Goal: Register for event/course

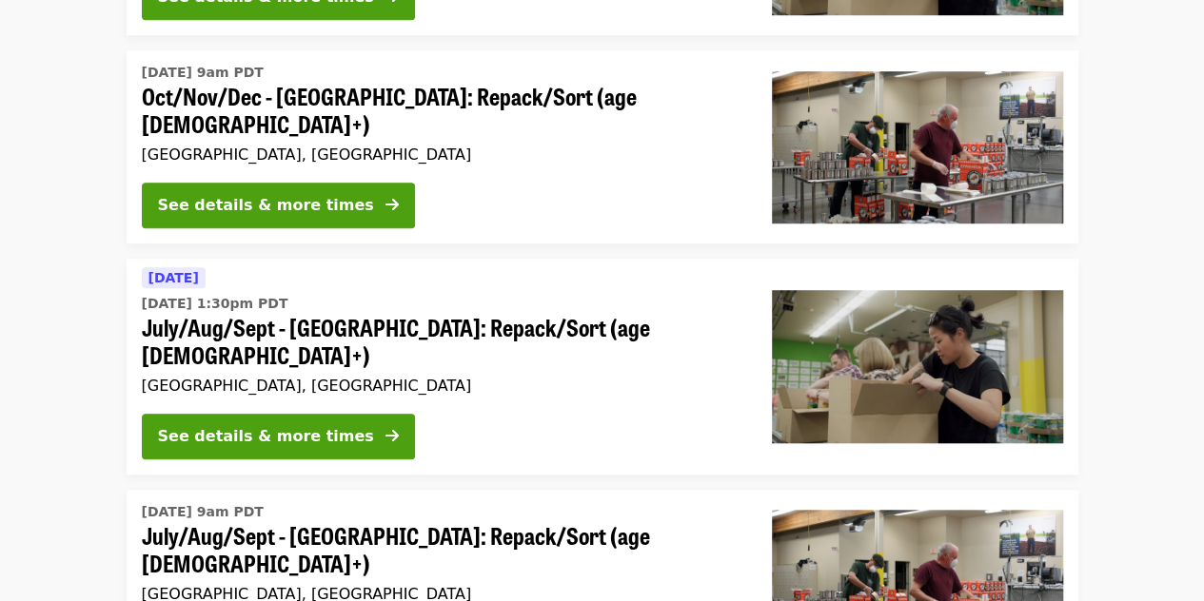
scroll to position [584, 0]
click at [176, 425] on div "See details & more times" at bounding box center [266, 436] width 216 height 23
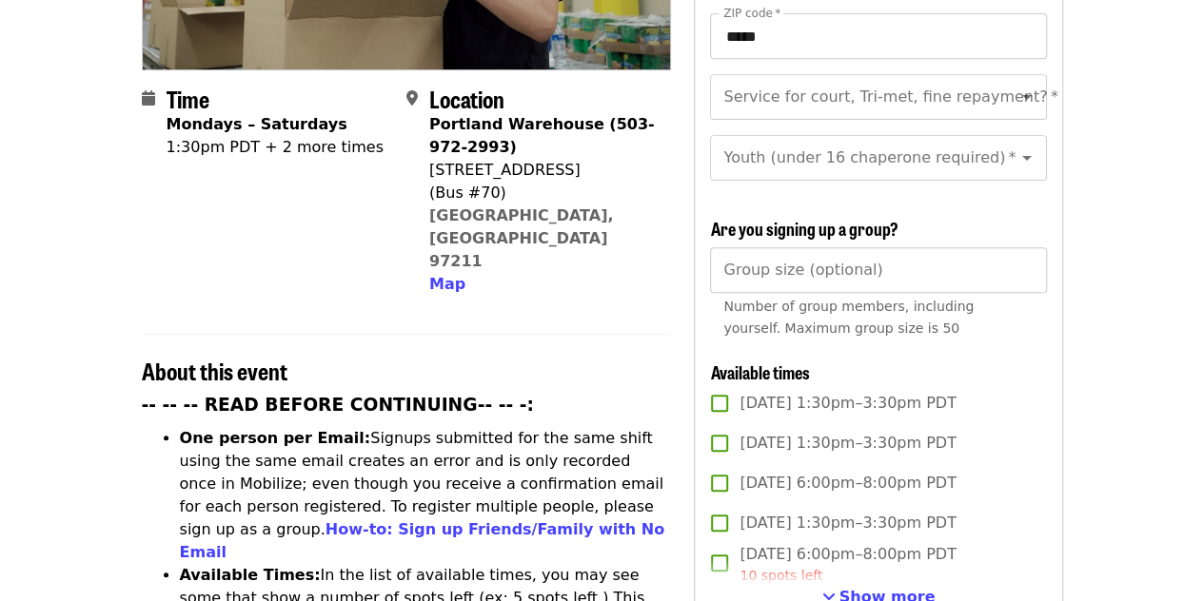
scroll to position [578, 0]
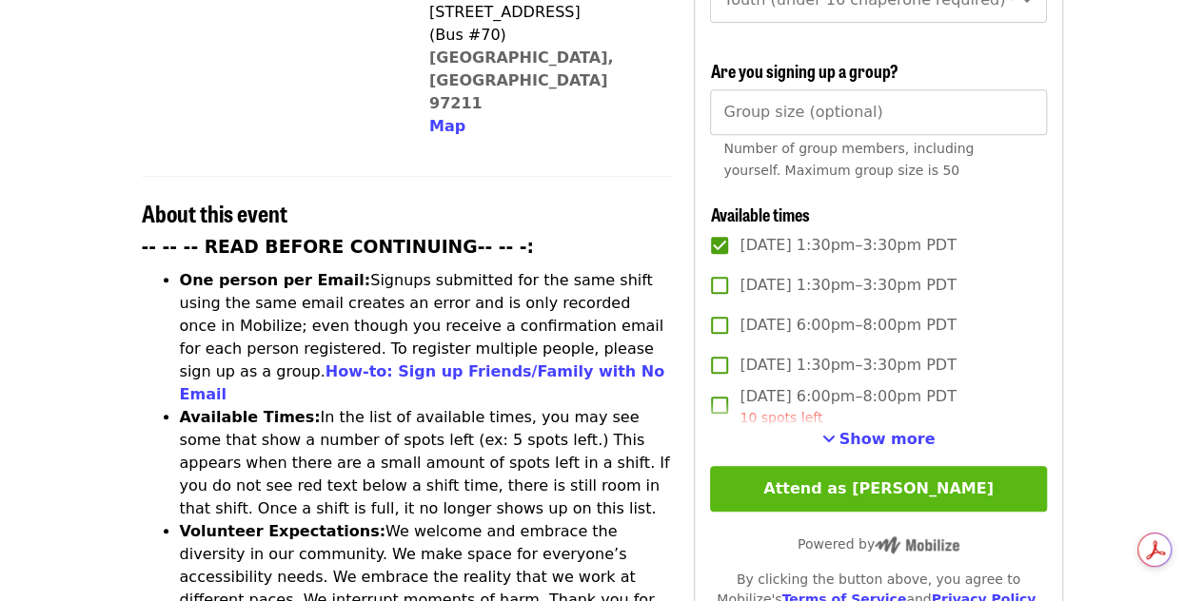
click at [799, 490] on button "Attend as [PERSON_NAME]" at bounding box center [878, 489] width 336 height 46
click at [799, 385] on label "[DATE] 1:30pm–3:30pm PDT" at bounding box center [864, 365] width 331 height 40
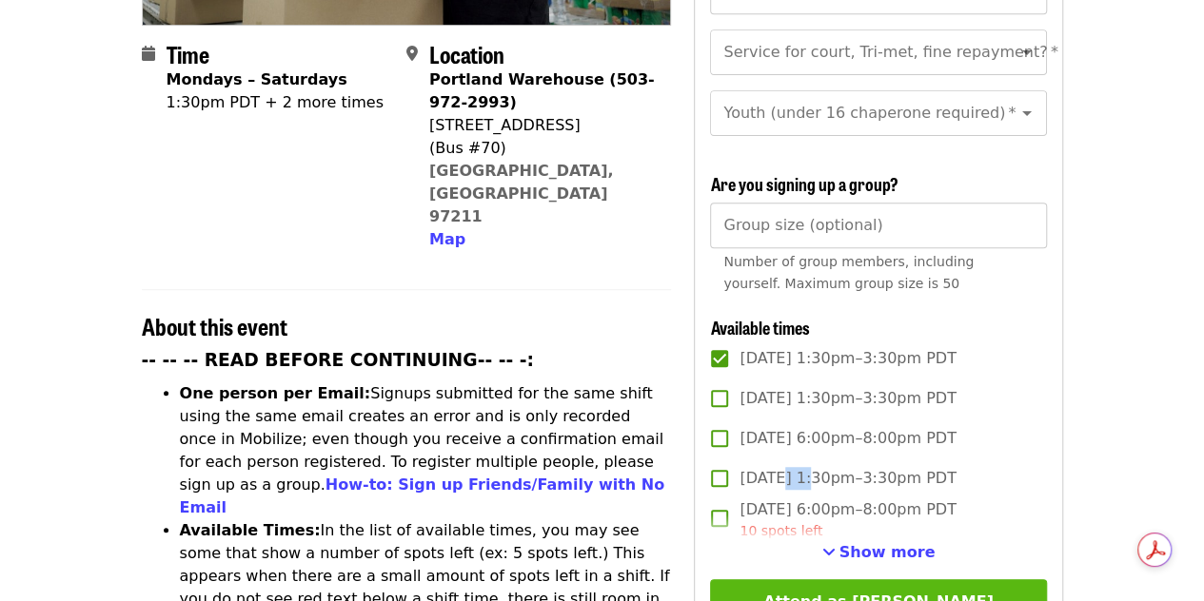
click at [773, 589] on button "Attend as [PERSON_NAME]" at bounding box center [878, 602] width 336 height 46
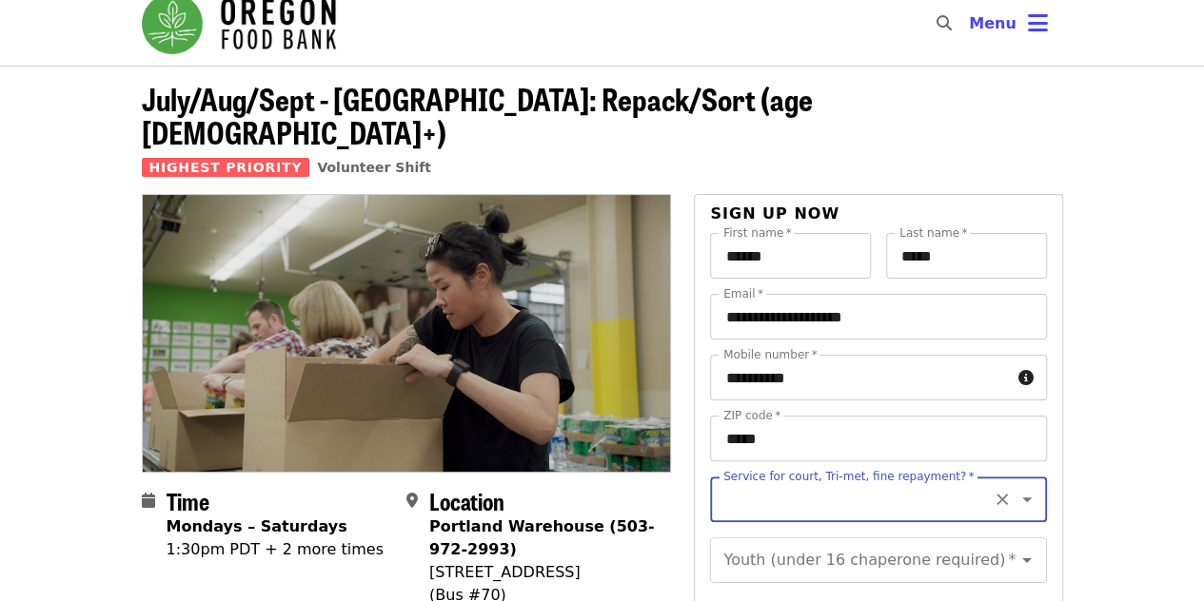
scroll to position [13, 0]
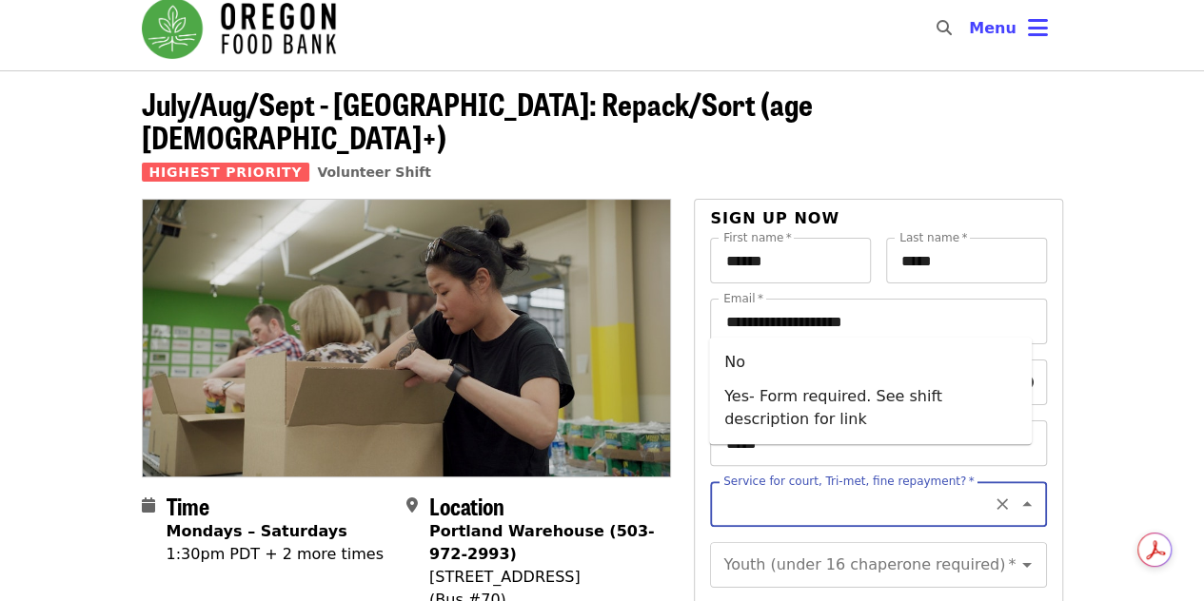
click at [878, 486] on input "Service for court, Tri-met, fine repayment?   *" at bounding box center [854, 504] width 259 height 36
click at [881, 424] on li "Yes- Form required. See shift description for link" at bounding box center [870, 408] width 323 height 57
type input "**********"
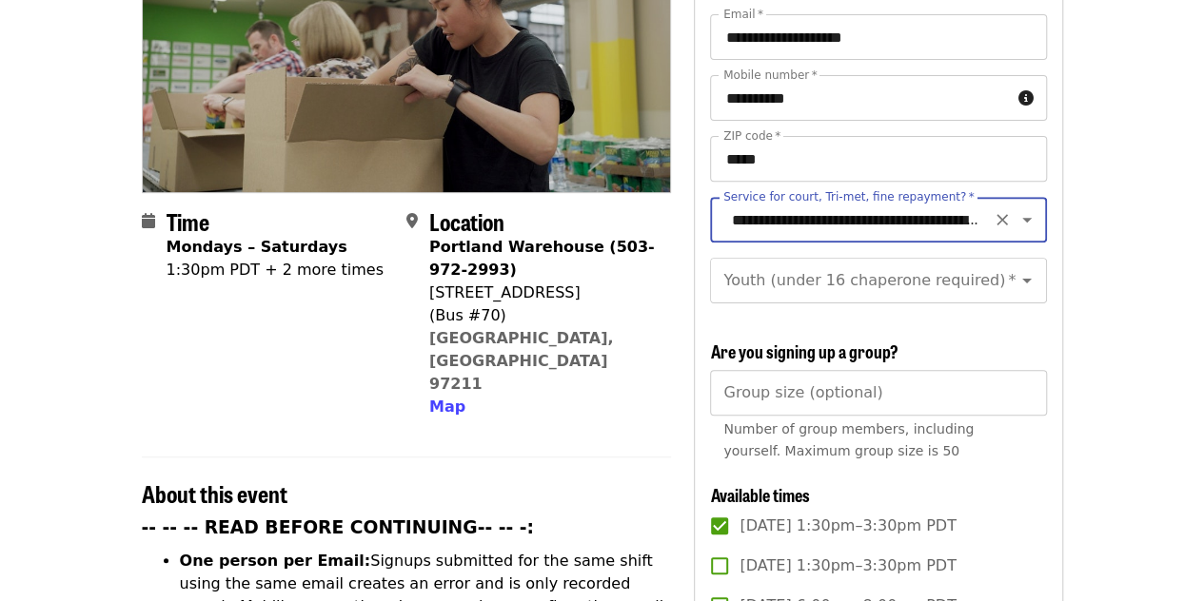
scroll to position [303, 0]
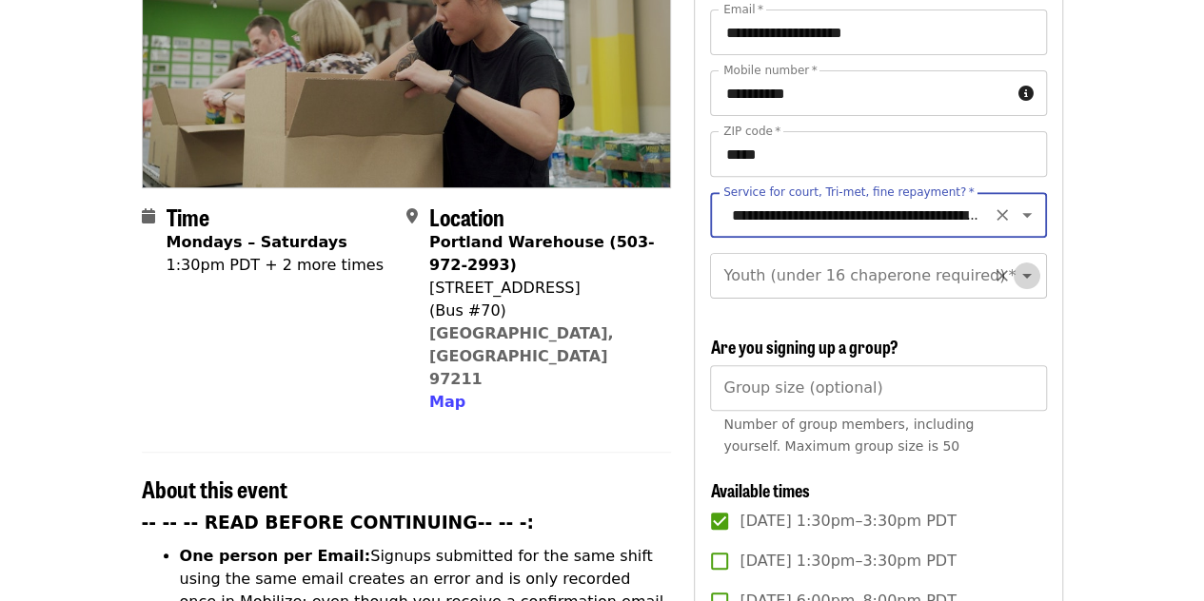
click at [1022, 274] on icon "Open" at bounding box center [1027, 276] width 10 height 5
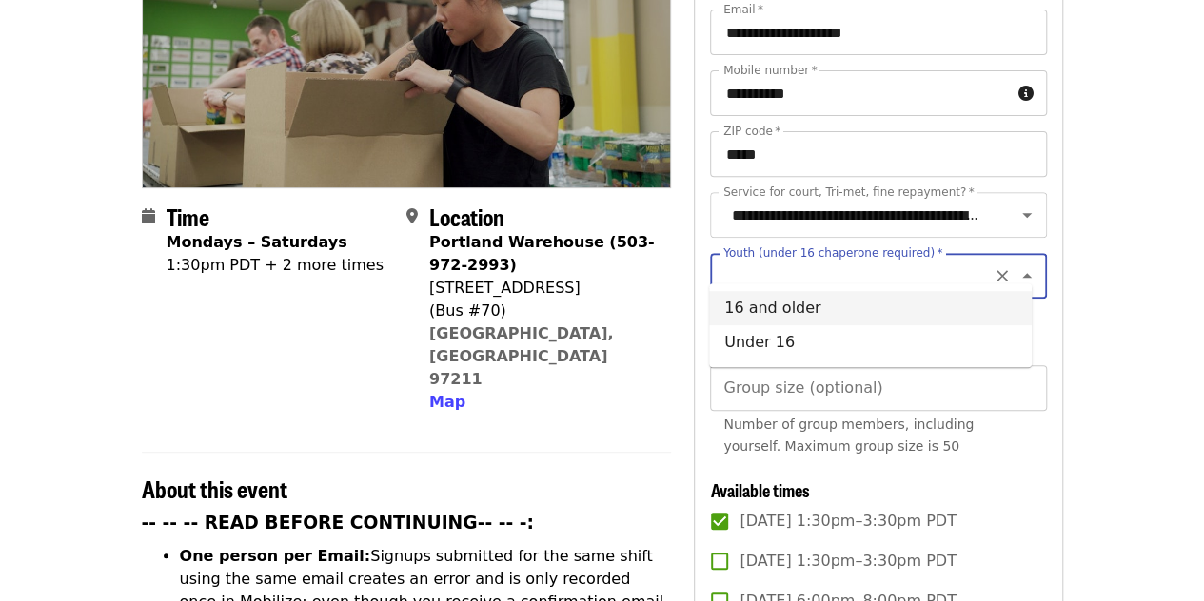
click at [904, 314] on li "16 and older" at bounding box center [870, 308] width 323 height 34
type input "**********"
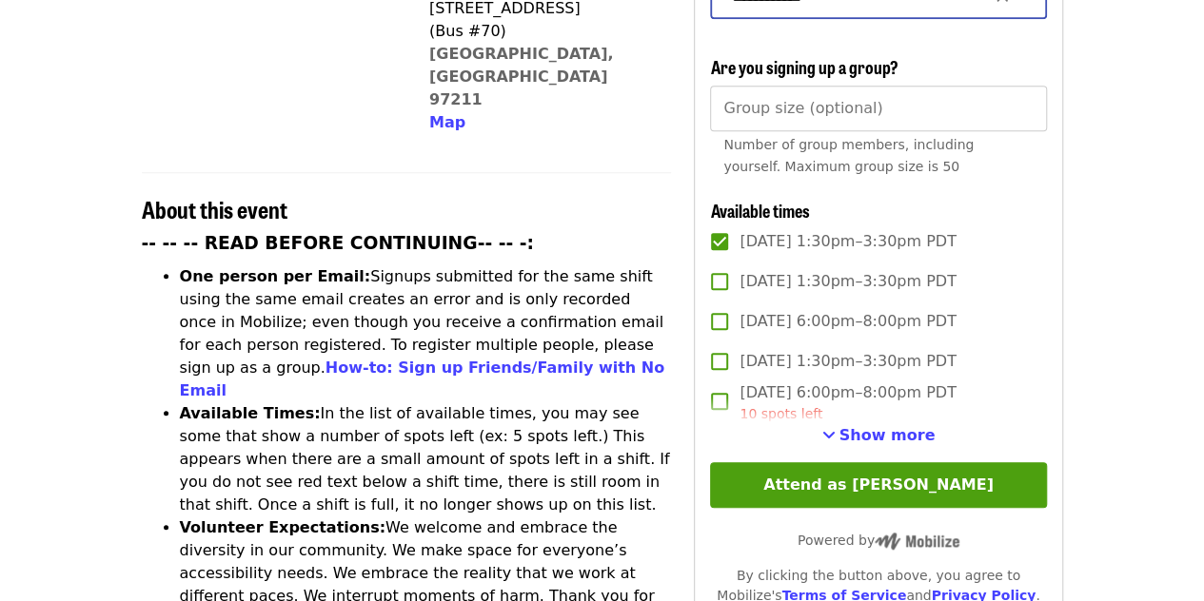
scroll to position [684, 0]
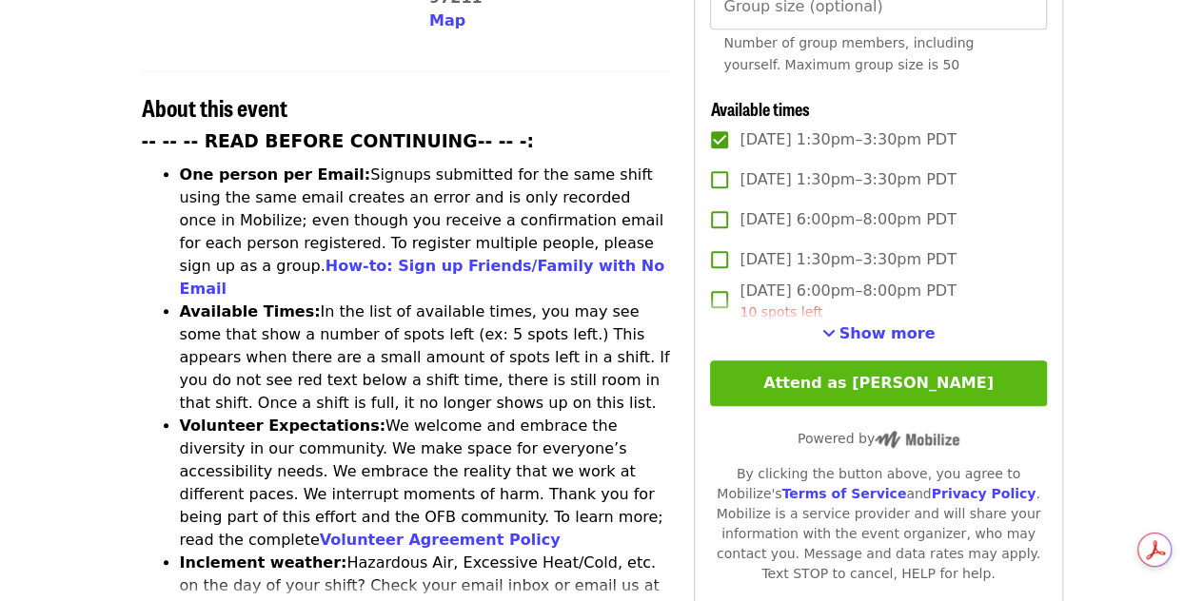
click at [854, 376] on button "Attend as [PERSON_NAME]" at bounding box center [878, 384] width 336 height 46
